Goal: Use online tool/utility: Utilize a website feature to perform a specific function

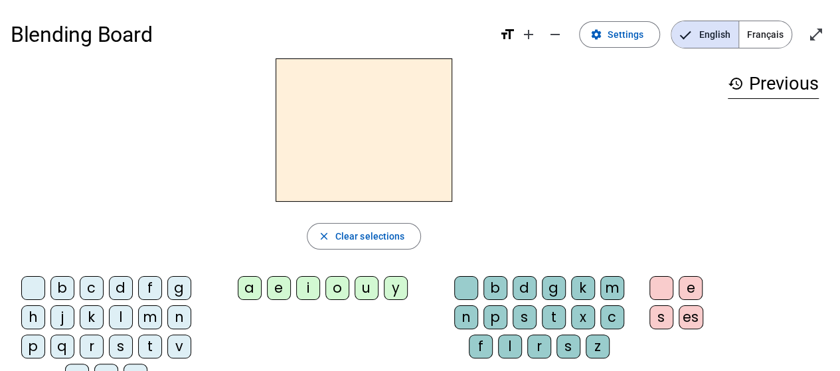
click at [151, 312] on div "m" at bounding box center [150, 318] width 24 height 24
click at [252, 286] on div "a" at bounding box center [250, 288] width 24 height 24
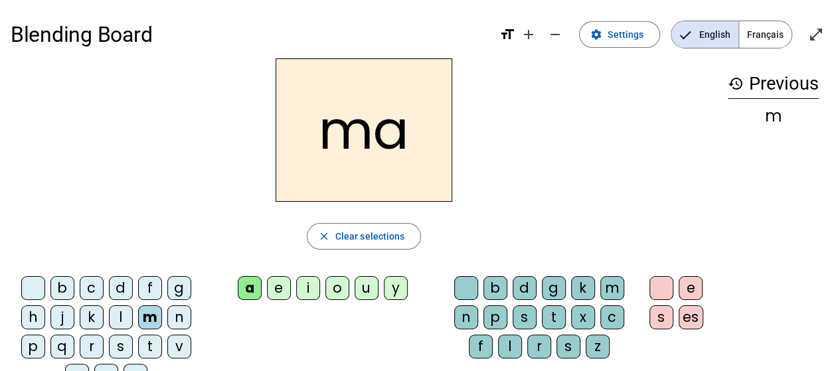
click at [275, 290] on div "e" at bounding box center [279, 288] width 24 height 24
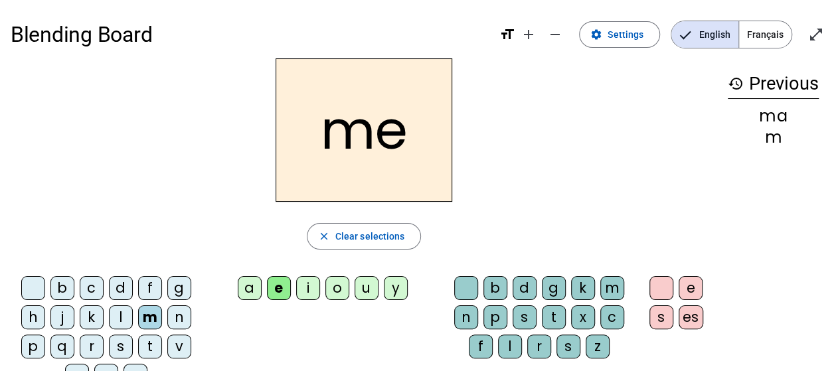
click at [118, 320] on div "l" at bounding box center [121, 318] width 24 height 24
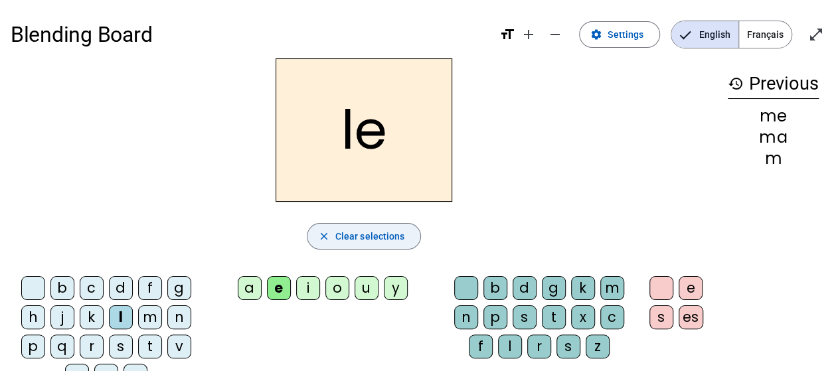
click at [368, 235] on span "Clear selections" at bounding box center [370, 237] width 70 height 16
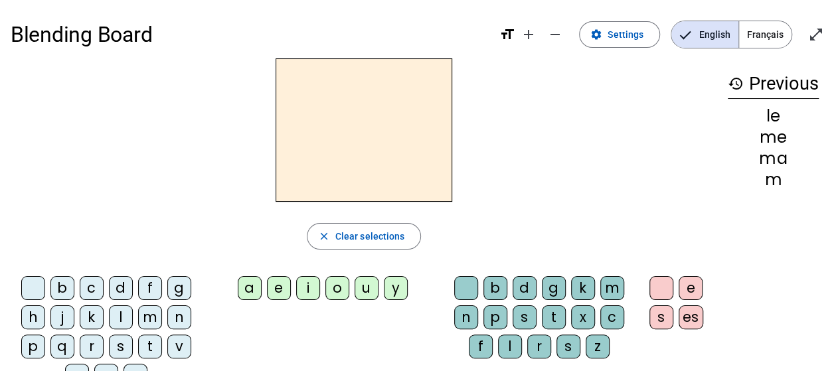
click at [146, 319] on div "m" at bounding box center [150, 318] width 24 height 24
click at [247, 280] on div "a" at bounding box center [250, 288] width 24 height 24
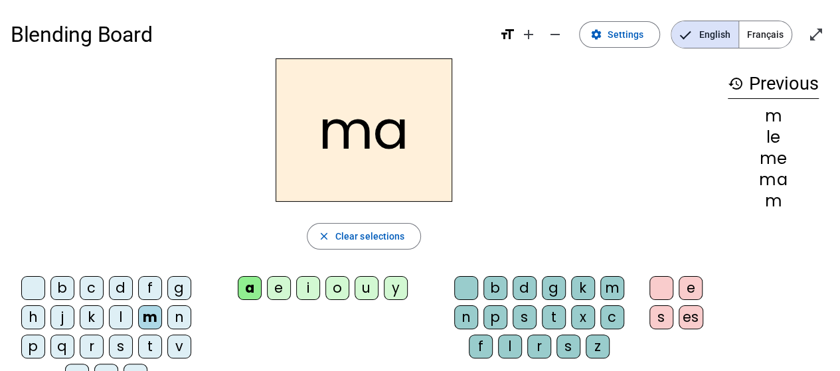
click at [279, 287] on div "e" at bounding box center [279, 288] width 24 height 24
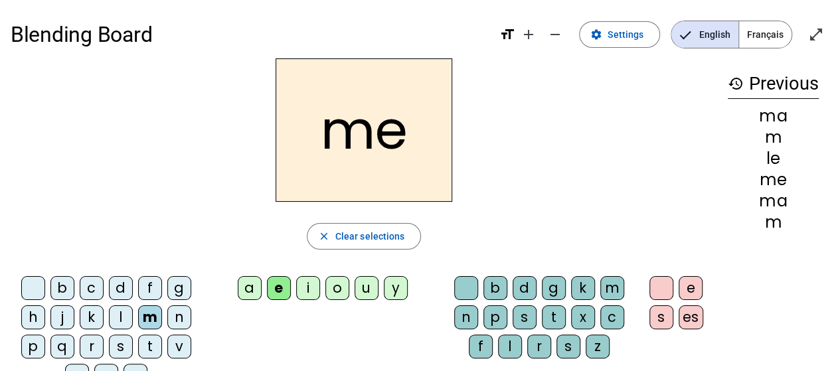
click at [122, 317] on div "l" at bounding box center [121, 318] width 24 height 24
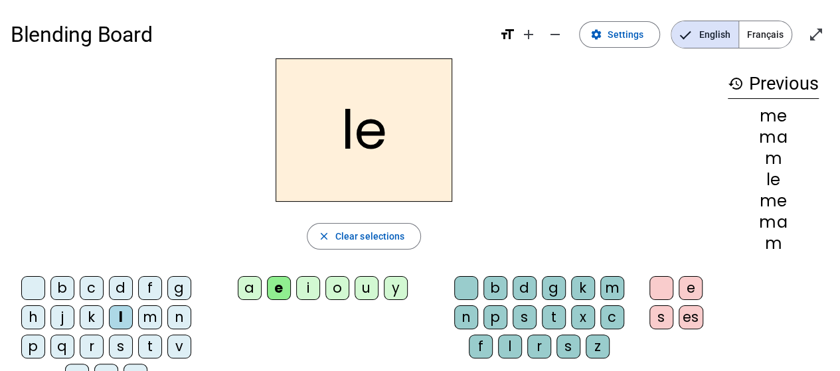
click at [304, 292] on div "i" at bounding box center [308, 288] width 24 height 24
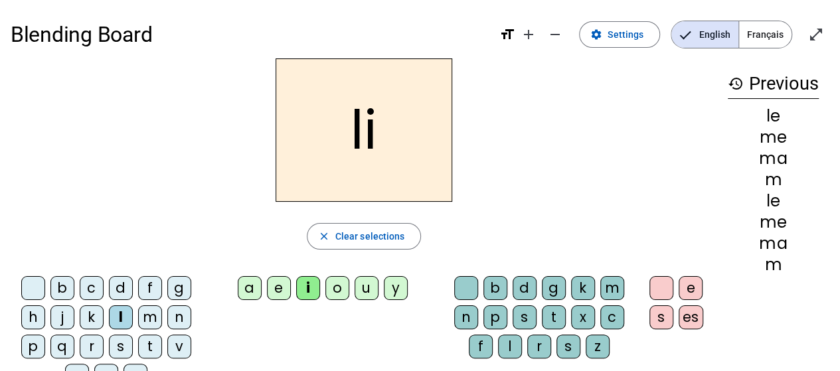
click at [182, 310] on div "n" at bounding box center [179, 318] width 24 height 24
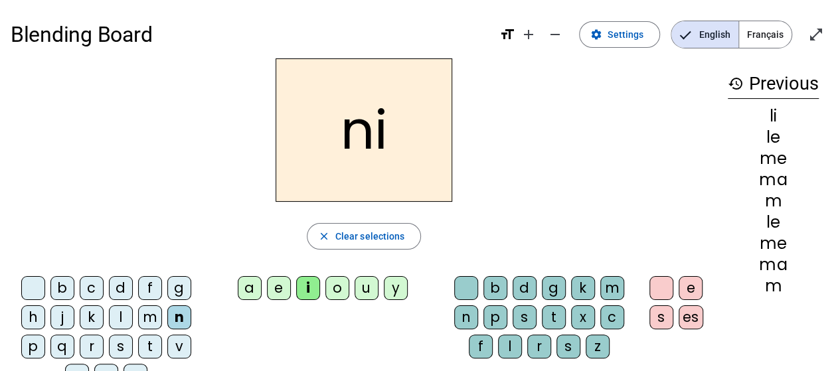
click at [363, 290] on div "u" at bounding box center [367, 288] width 24 height 24
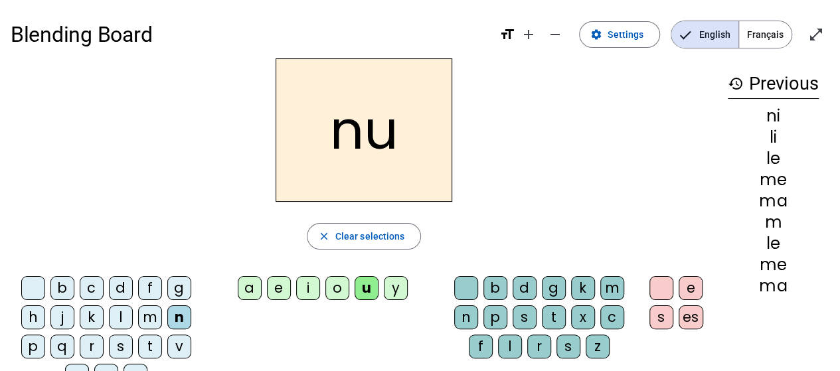
click at [179, 349] on div "v" at bounding box center [179, 347] width 24 height 24
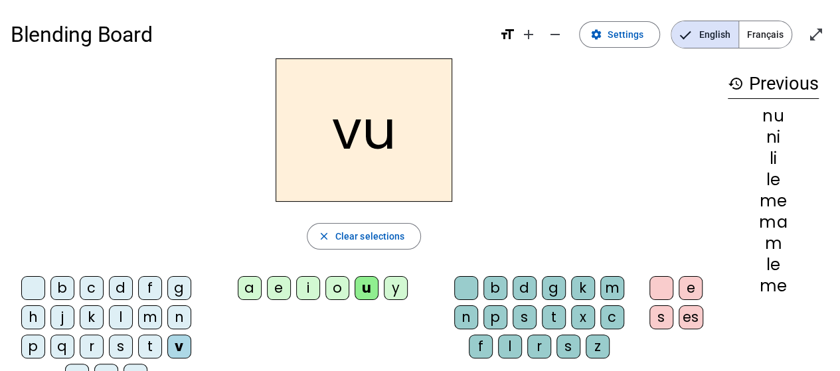
click at [251, 289] on div "a" at bounding box center [250, 288] width 24 height 24
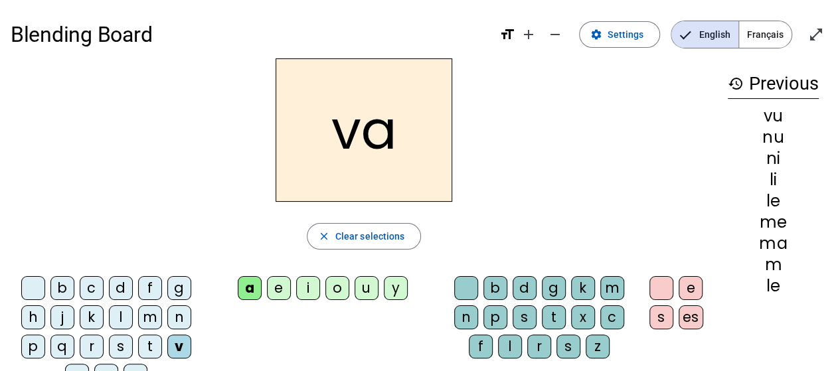
click at [149, 292] on div "f" at bounding box center [150, 288] width 24 height 24
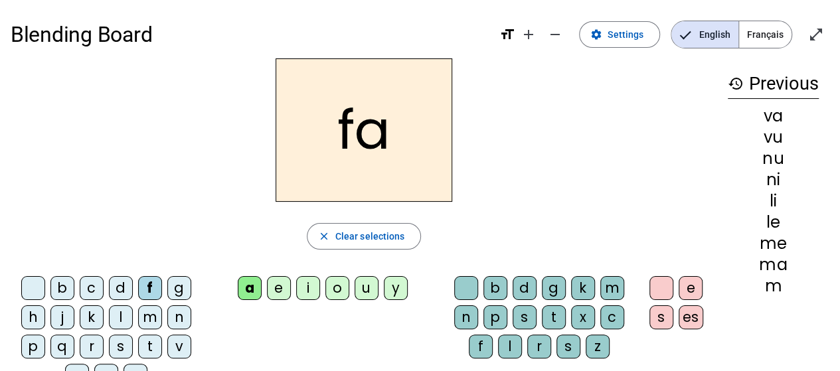
click at [279, 284] on div "e" at bounding box center [279, 288] width 24 height 24
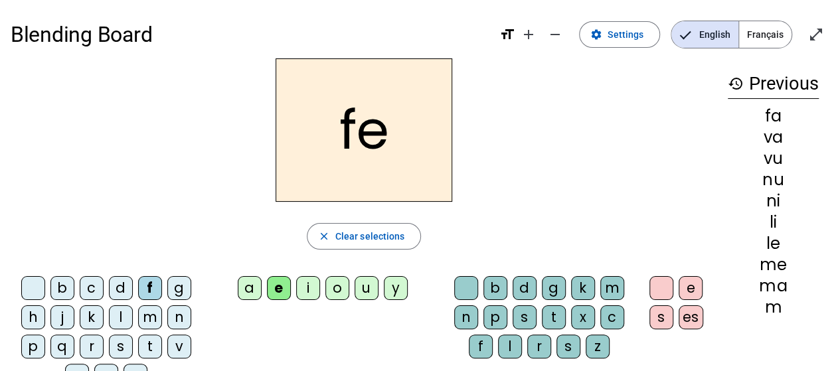
click at [118, 341] on div "s" at bounding box center [121, 347] width 24 height 24
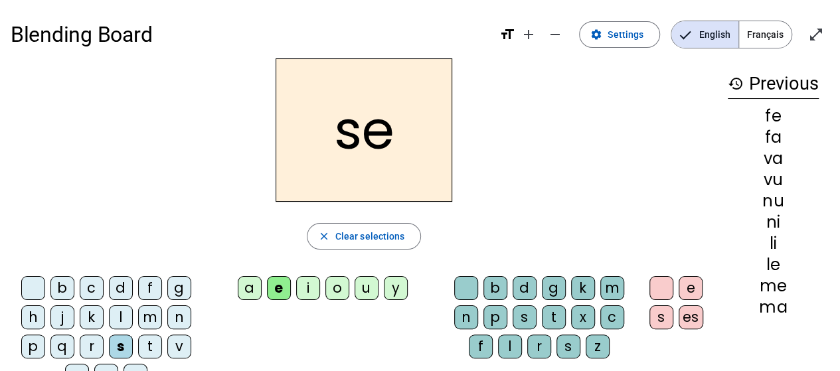
click at [93, 340] on div "r" at bounding box center [92, 347] width 24 height 24
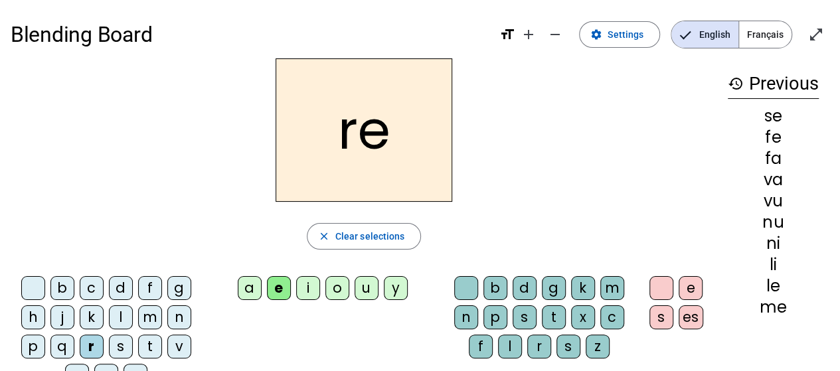
click at [361, 286] on div "u" at bounding box center [367, 288] width 24 height 24
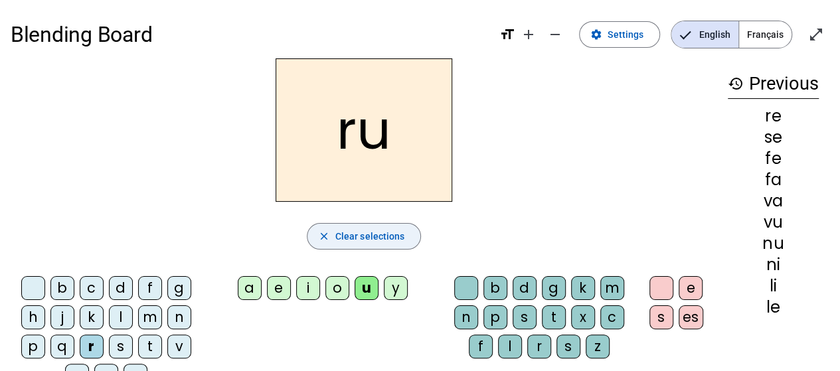
click at [348, 238] on span "Clear selections" at bounding box center [370, 237] width 70 height 16
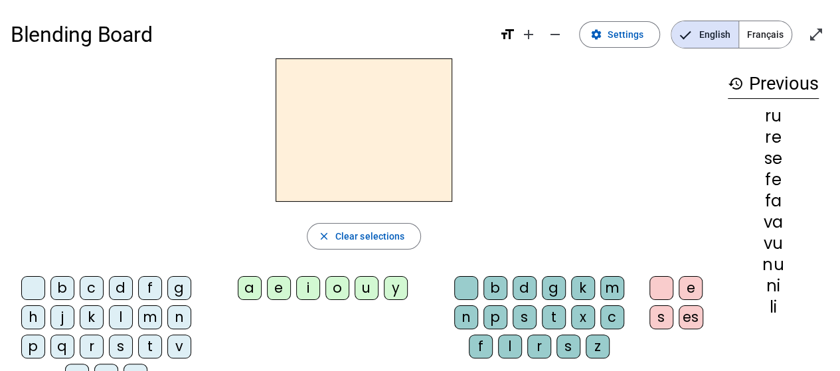
click at [149, 345] on div "t" at bounding box center [150, 347] width 24 height 24
click at [251, 287] on div "a" at bounding box center [250, 288] width 24 height 24
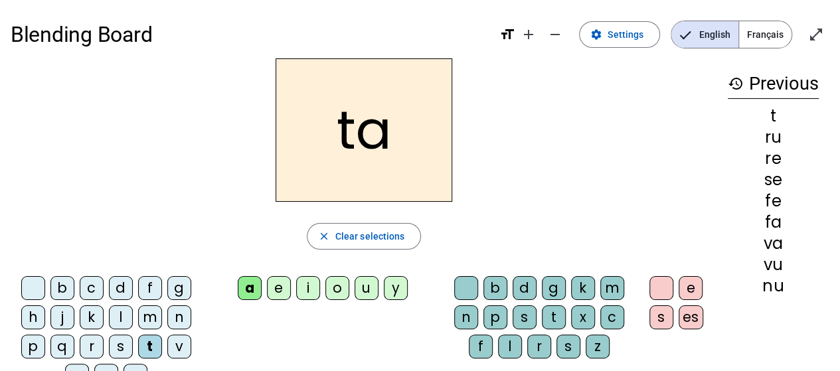
click at [310, 293] on div "i" at bounding box center [308, 288] width 24 height 24
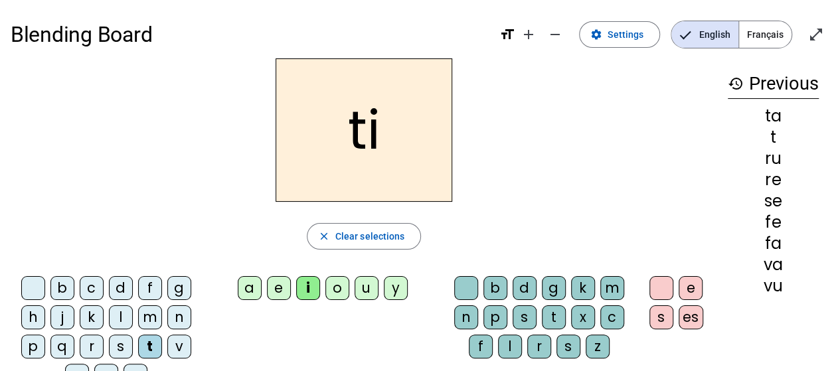
click at [310, 293] on div "i" at bounding box center [308, 288] width 24 height 24
click at [123, 313] on div "l" at bounding box center [121, 318] width 24 height 24
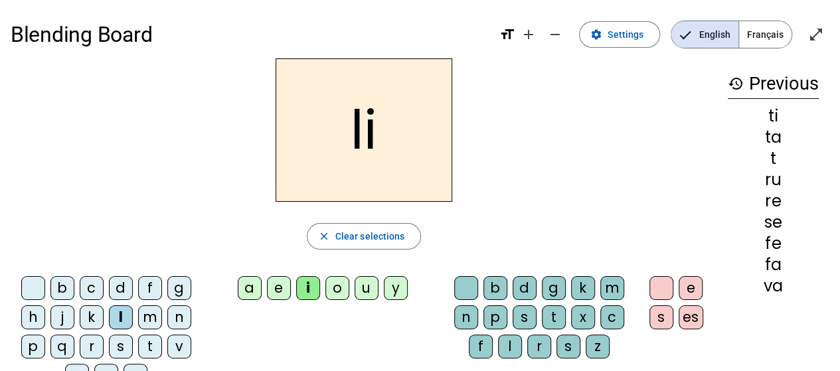
click at [331, 290] on div "o" at bounding box center [338, 288] width 24 height 24
click at [150, 318] on div "m" at bounding box center [150, 318] width 24 height 24
